Goal: Task Accomplishment & Management: Use online tool/utility

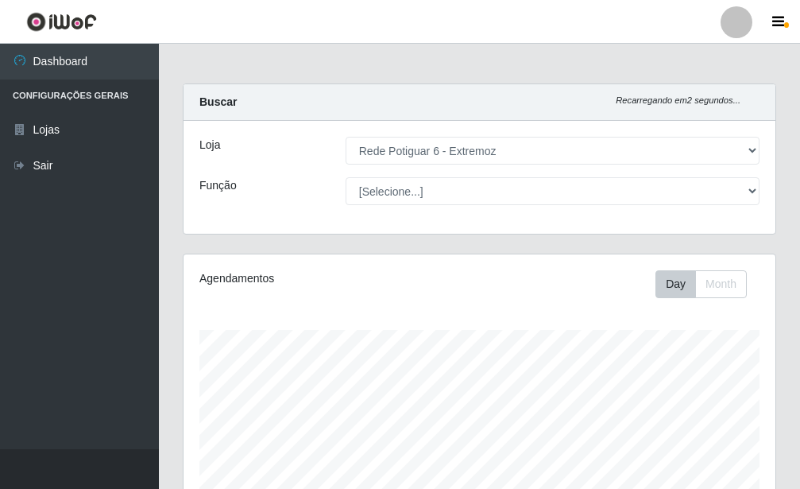
select select "80"
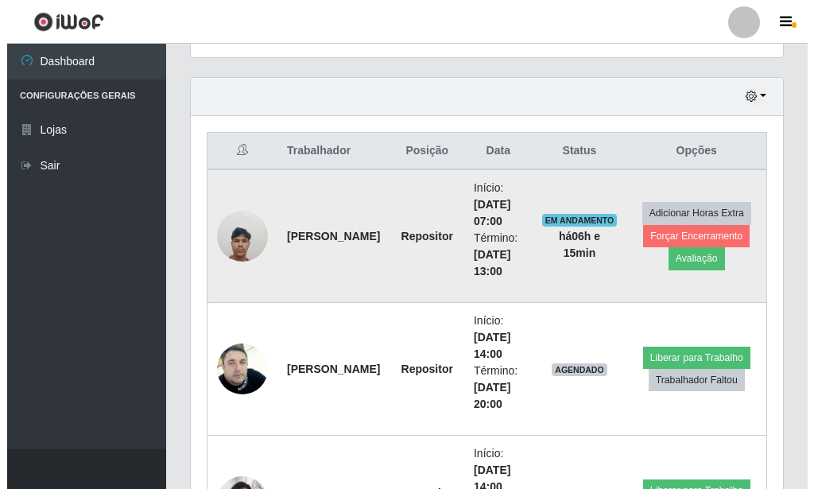
scroll to position [330, 592]
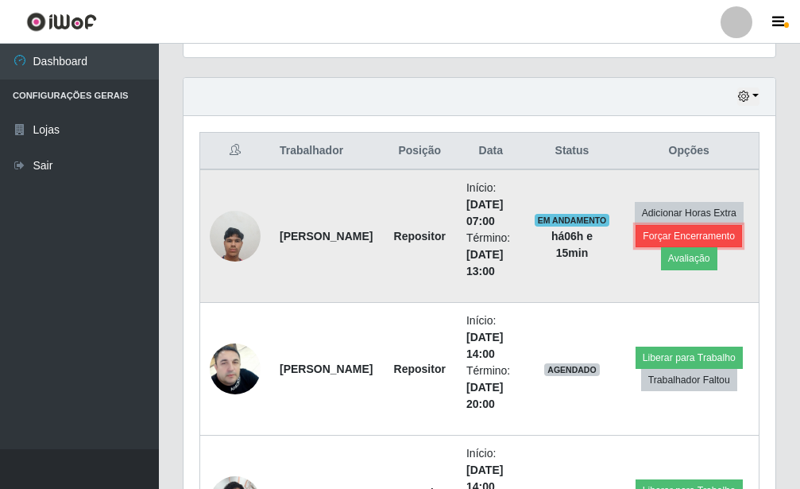
click at [701, 228] on button "Forçar Encerramento" at bounding box center [689, 236] width 106 height 22
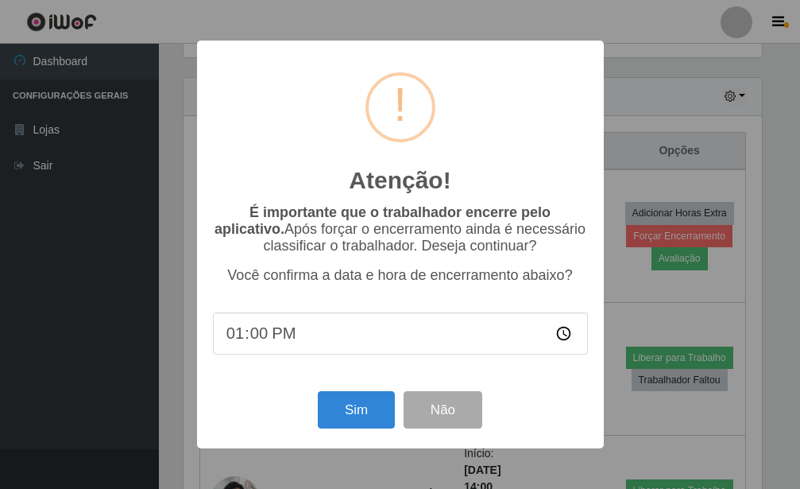
scroll to position [794375, 794112]
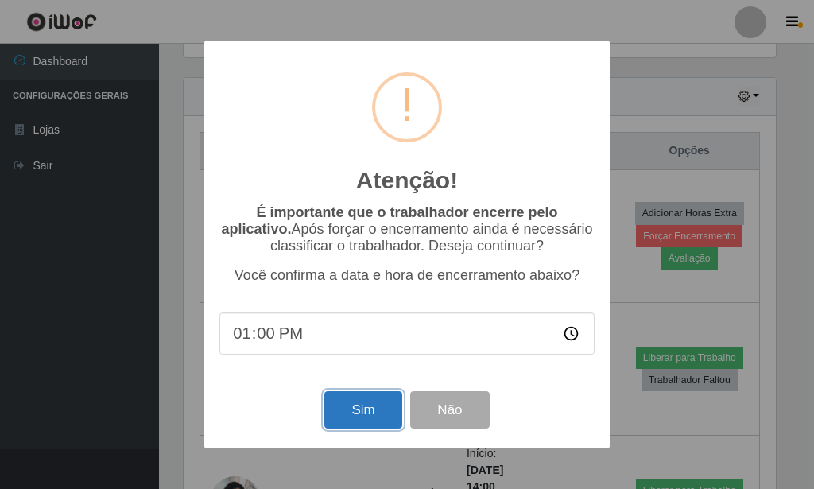
click at [345, 408] on button "Sim" at bounding box center [362, 409] width 77 height 37
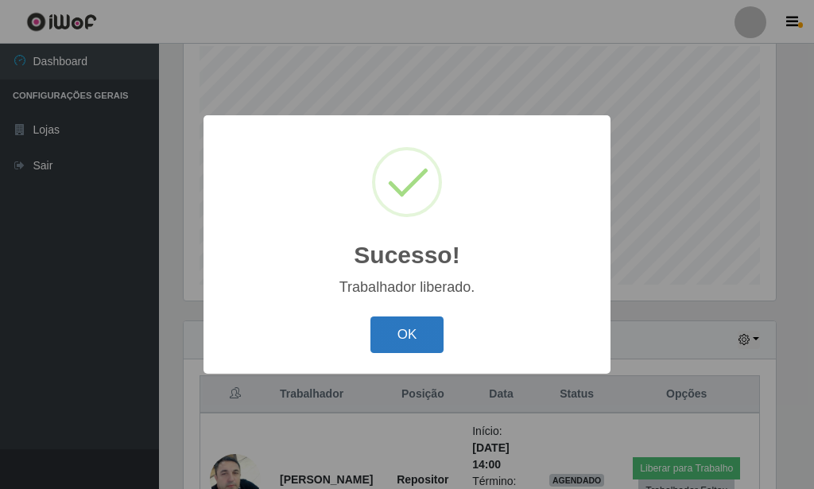
click at [401, 333] on button "OK" at bounding box center [407, 334] width 74 height 37
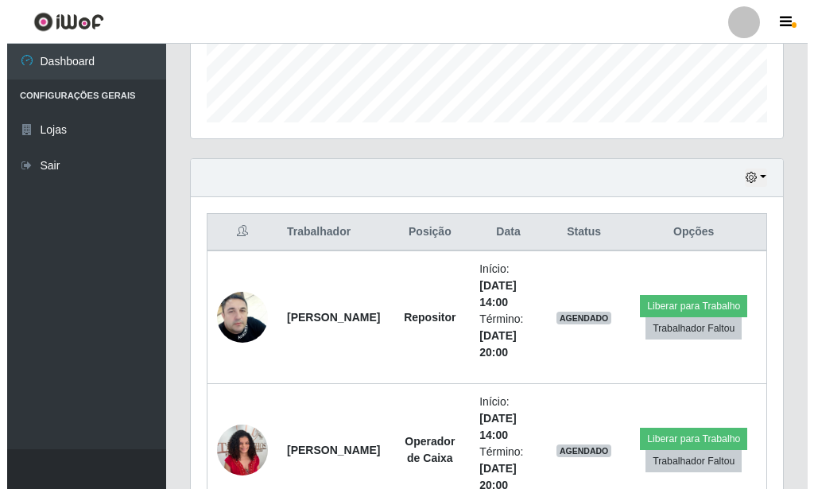
scroll to position [527, 0]
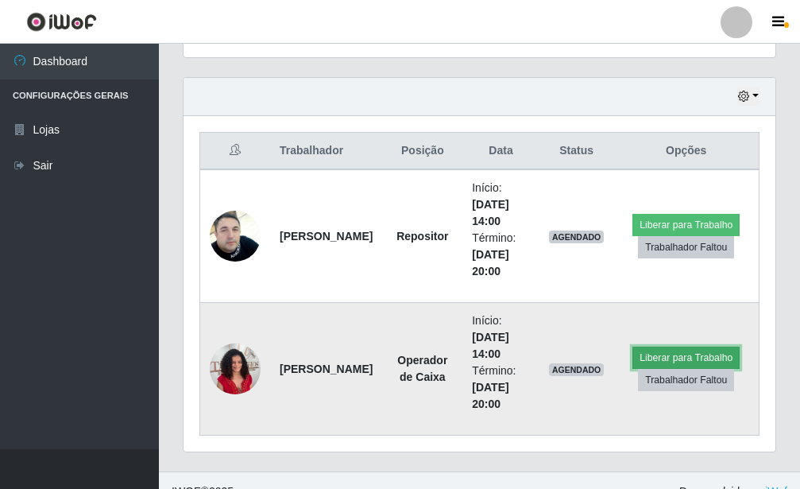
click at [678, 350] on button "Liberar para Trabalho" at bounding box center [686, 357] width 107 height 22
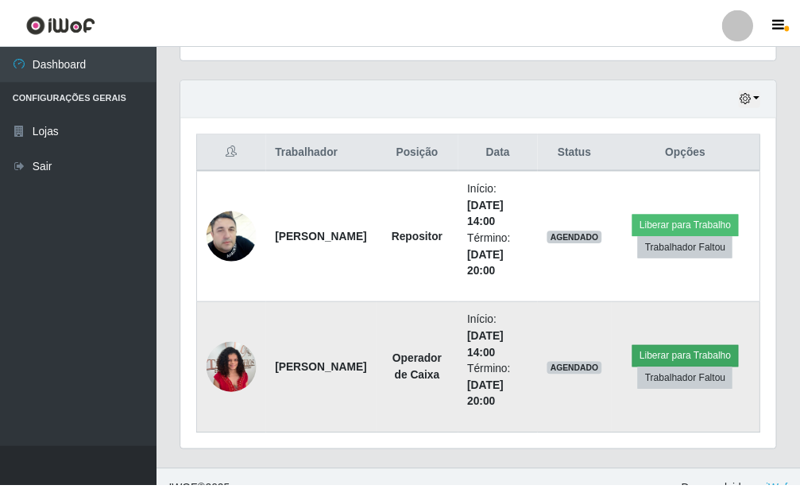
scroll to position [794375, 794112]
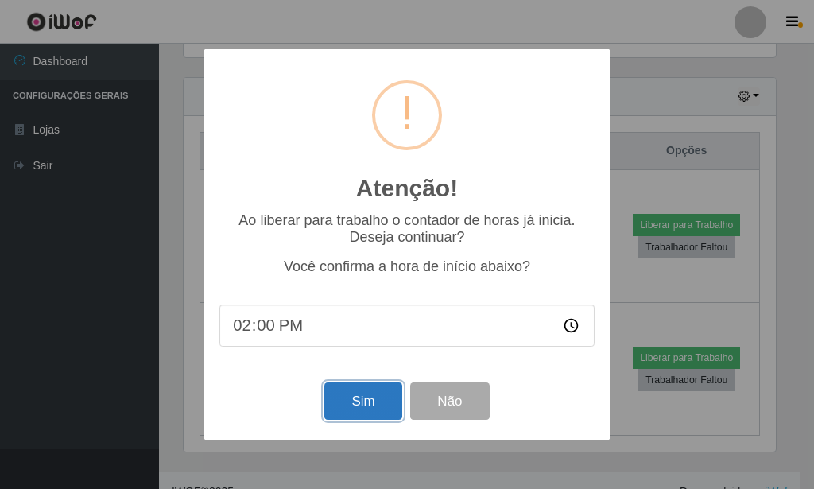
click at [370, 399] on button "Sim" at bounding box center [362, 400] width 77 height 37
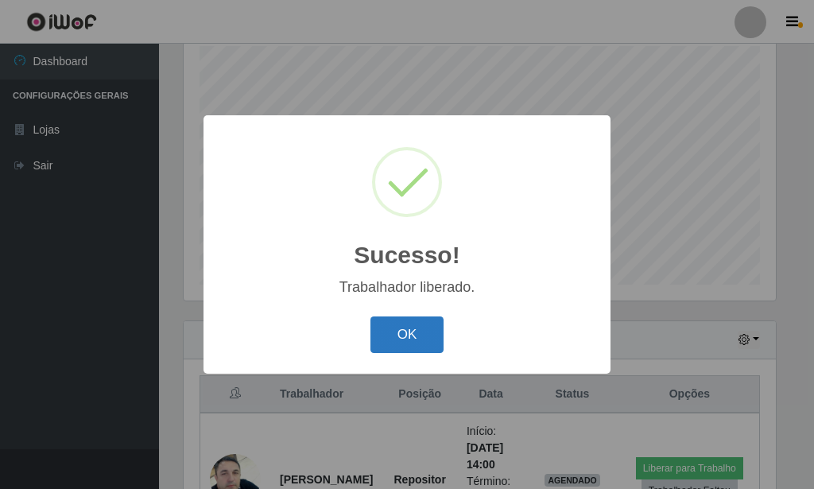
click at [416, 350] on button "OK" at bounding box center [407, 334] width 74 height 37
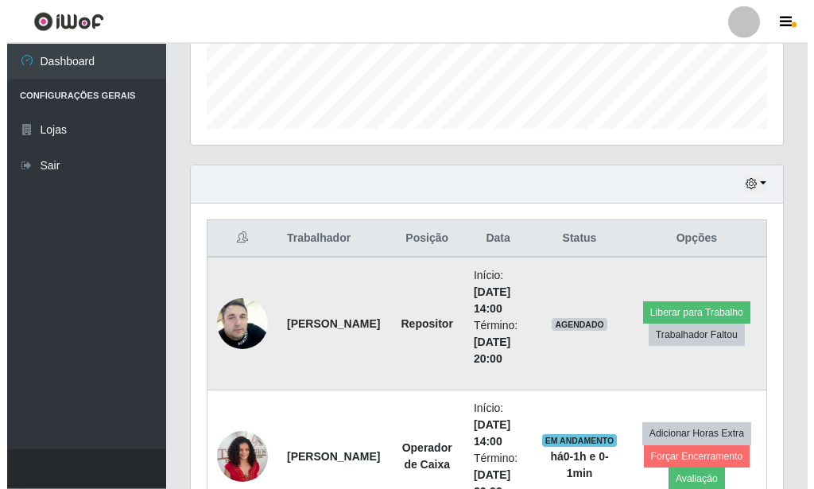
scroll to position [527, 0]
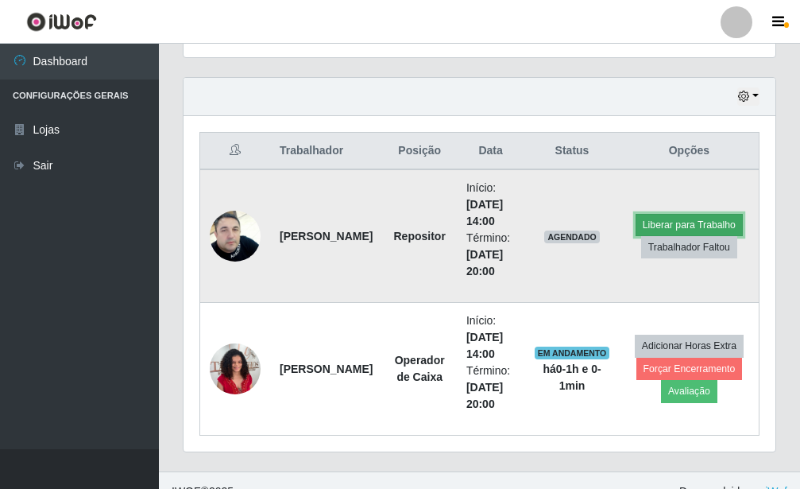
click at [708, 224] on button "Liberar para Trabalho" at bounding box center [689, 225] width 107 height 22
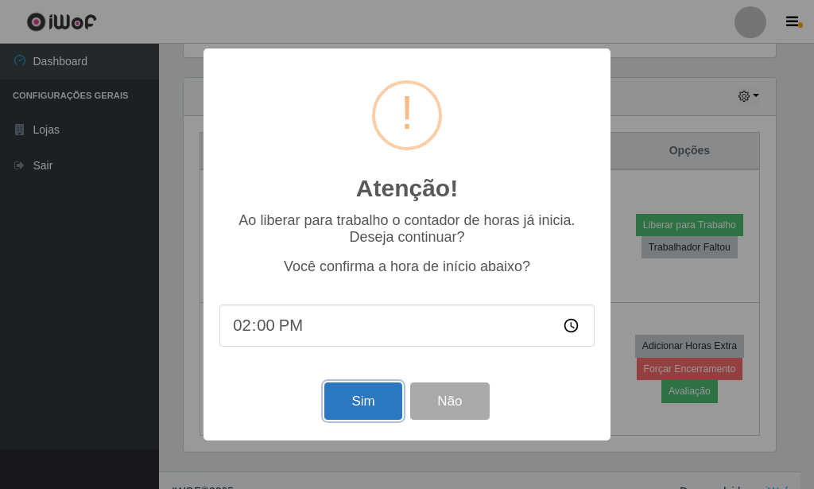
click at [350, 388] on button "Sim" at bounding box center [362, 400] width 77 height 37
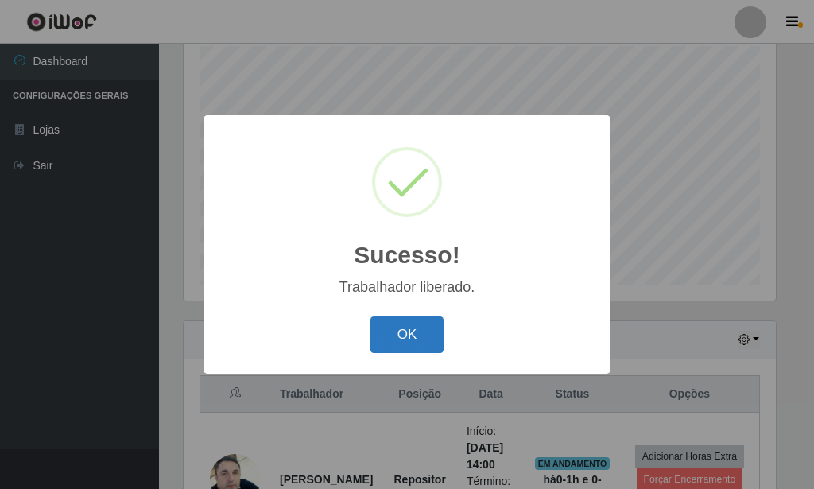
click at [414, 343] on button "OK" at bounding box center [407, 334] width 74 height 37
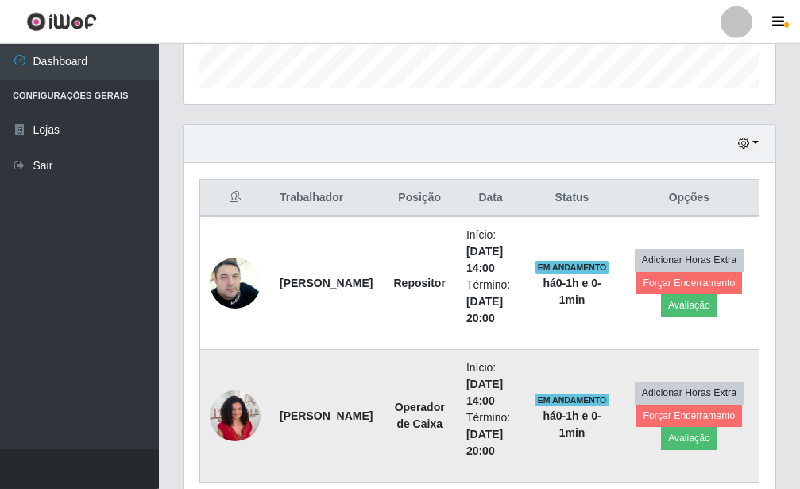
scroll to position [549, 0]
